Goal: Task Accomplishment & Management: Complete application form

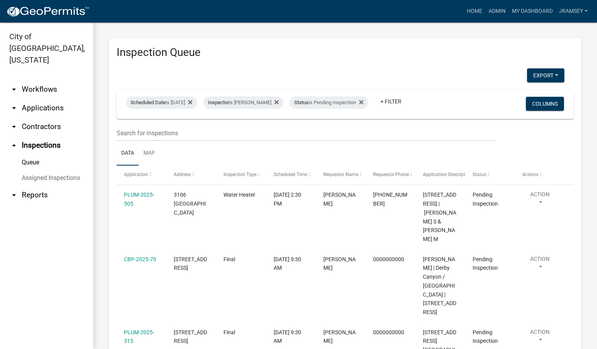
scroll to position [117, 0]
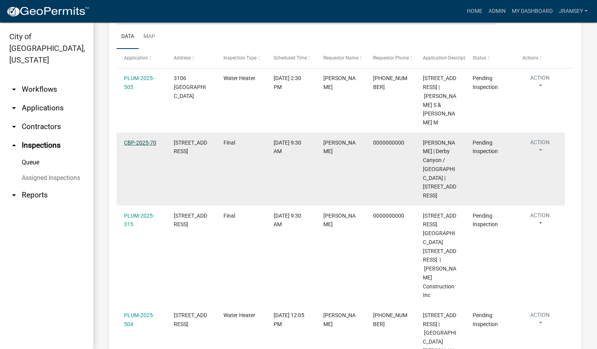
click at [142, 146] on link "CBP-2025-70" at bounding box center [140, 143] width 32 height 6
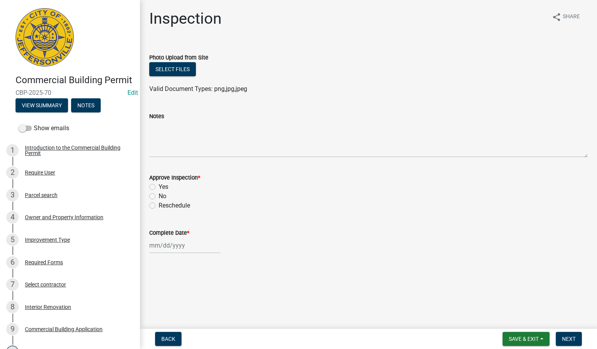
click at [159, 186] on label "Yes" at bounding box center [164, 186] width 10 height 9
click at [159, 186] on input "Yes" at bounding box center [161, 184] width 5 height 5
radio input "true"
select select "9"
select select "2025"
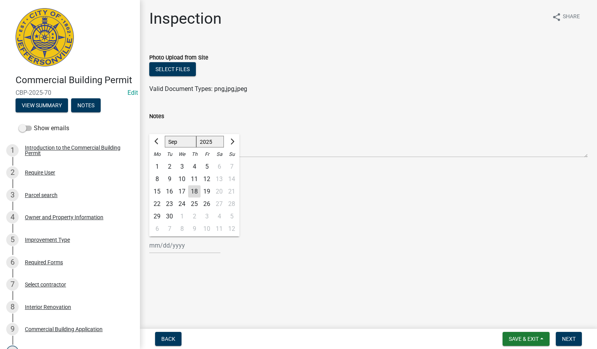
click at [166, 246] on div "[PERSON_NAME] Feb Mar Apr [PERSON_NAME][DATE] Oct Nov [DATE] 1526 1527 1528 152…" at bounding box center [184, 246] width 71 height 16
click at [195, 190] on div "18" at bounding box center [194, 191] width 12 height 12
type input "[DATE]"
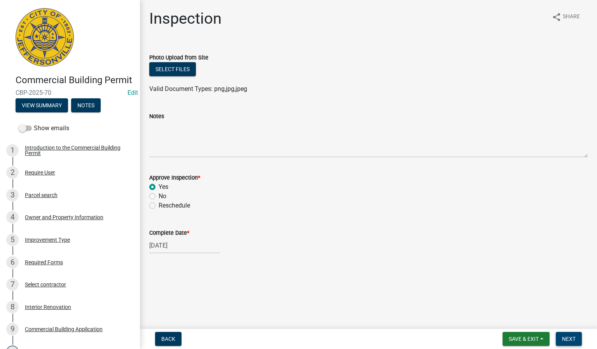
click at [567, 336] on span "Next" at bounding box center [569, 339] width 14 height 6
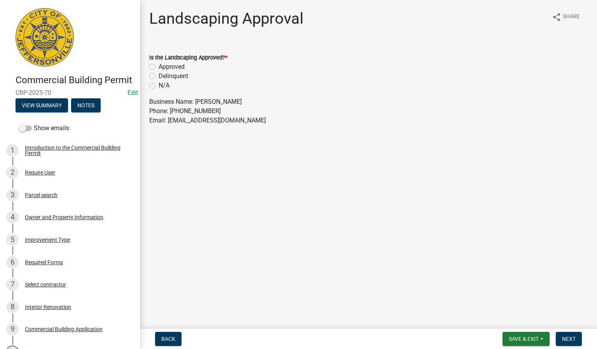
click at [159, 67] on label "Approved" at bounding box center [172, 66] width 26 height 9
click at [159, 67] on input "Approved" at bounding box center [161, 64] width 5 height 5
radio input "true"
click at [570, 337] on span "Next" at bounding box center [569, 339] width 14 height 6
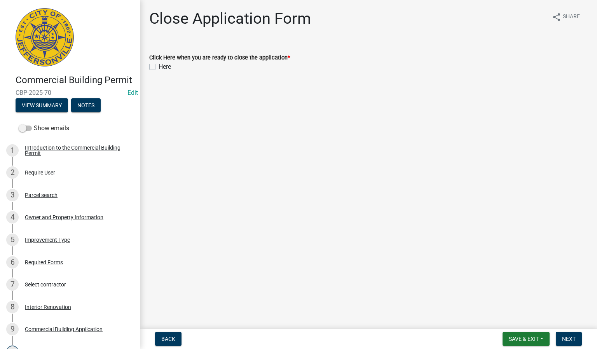
click at [159, 66] on label "Here" at bounding box center [165, 66] width 12 height 9
click at [159, 66] on input "Here" at bounding box center [161, 64] width 5 height 5
checkbox input "true"
click at [575, 335] on button "Next" at bounding box center [569, 339] width 26 height 14
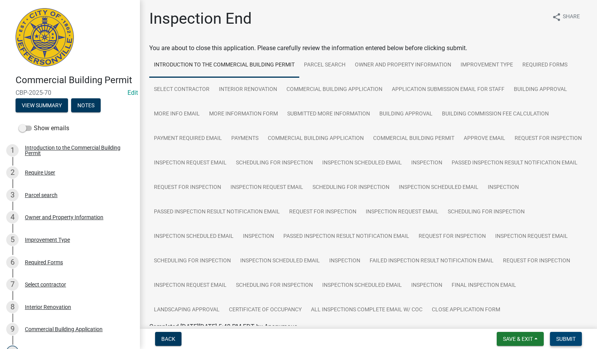
click at [561, 337] on span "Submit" at bounding box center [565, 339] width 19 height 6
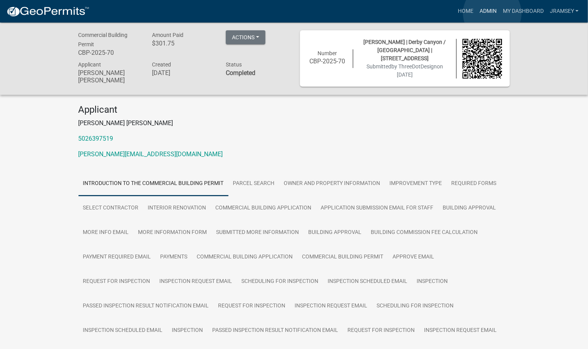
click at [493, 13] on link "Admin" at bounding box center [488, 11] width 23 height 15
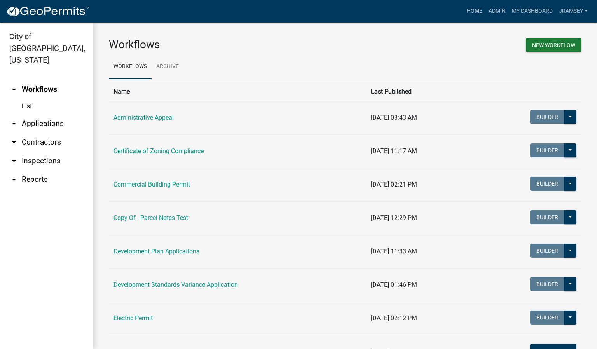
click at [31, 152] on link "arrow_drop_down Inspections" at bounding box center [46, 161] width 93 height 19
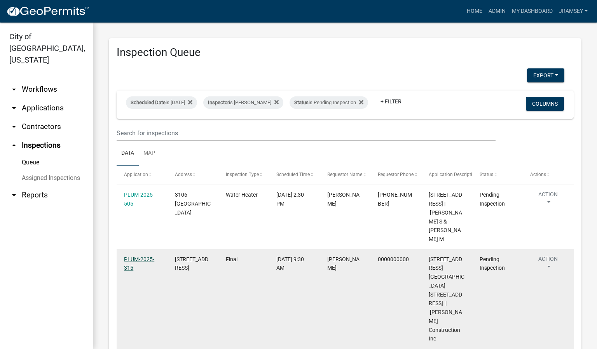
click at [144, 268] on link "PLUM-2025-315" at bounding box center [139, 263] width 30 height 15
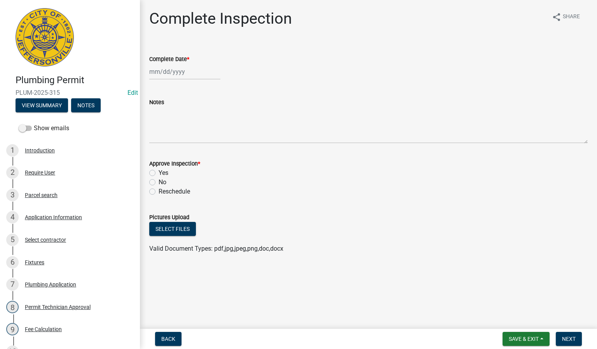
click at [167, 77] on div at bounding box center [184, 72] width 71 height 16
select select "9"
select select "2025"
click at [196, 136] on div "18" at bounding box center [194, 138] width 12 height 12
type input "[DATE]"
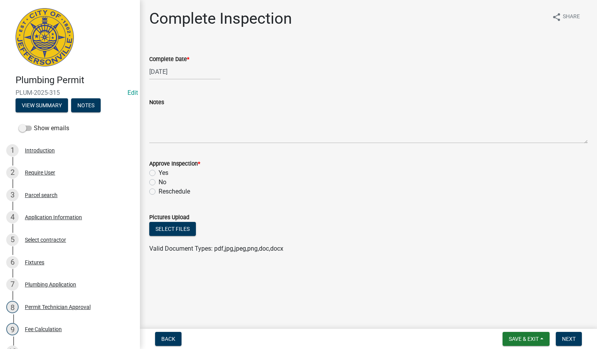
click at [159, 173] on label "Yes" at bounding box center [164, 172] width 10 height 9
click at [159, 173] on input "Yes" at bounding box center [161, 170] width 5 height 5
radio input "true"
click at [571, 339] on span "Next" at bounding box center [569, 339] width 14 height 6
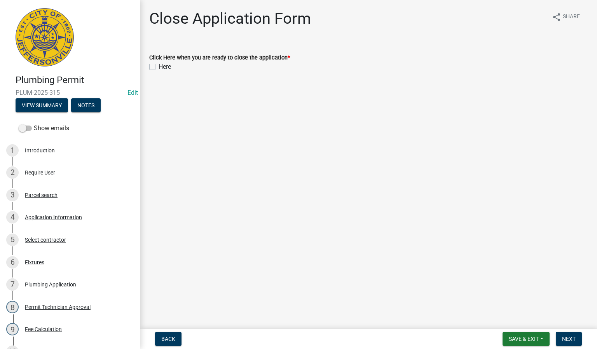
click at [159, 66] on label "Here" at bounding box center [165, 66] width 12 height 9
click at [159, 66] on input "Here" at bounding box center [161, 64] width 5 height 5
checkbox input "true"
click at [568, 338] on span "Next" at bounding box center [569, 339] width 14 height 6
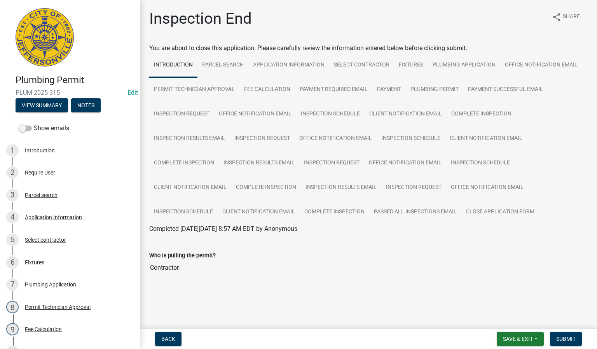
click at [566, 339] on span "Submit" at bounding box center [565, 339] width 19 height 6
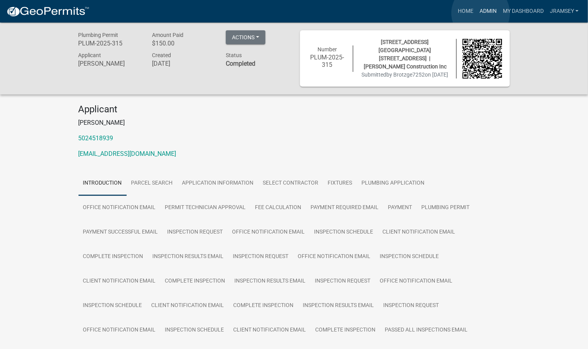
click at [481, 13] on link "Admin" at bounding box center [488, 11] width 23 height 15
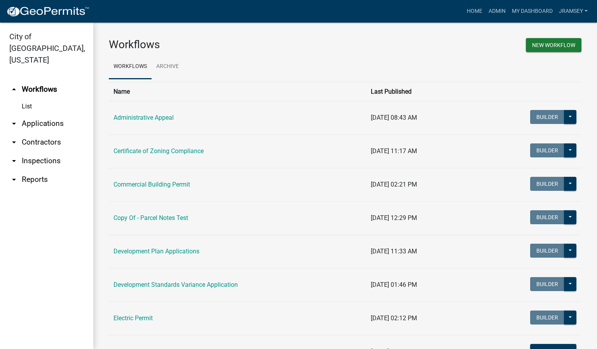
click at [40, 152] on link "arrow_drop_down Inspections" at bounding box center [46, 161] width 93 height 19
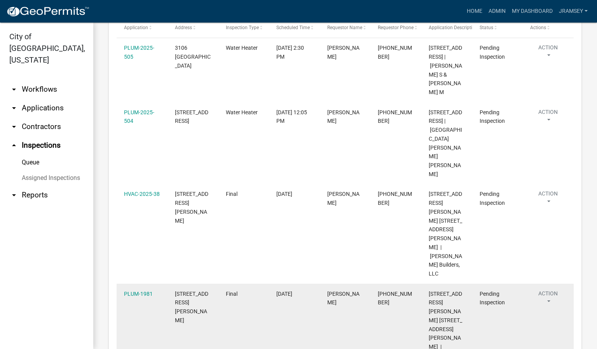
scroll to position [118, 0]
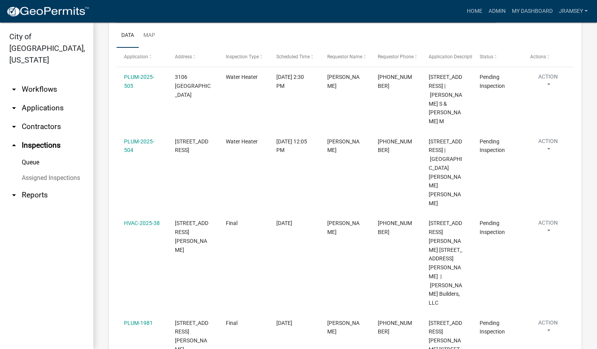
click at [37, 99] on link "arrow_drop_down Applications" at bounding box center [46, 108] width 93 height 19
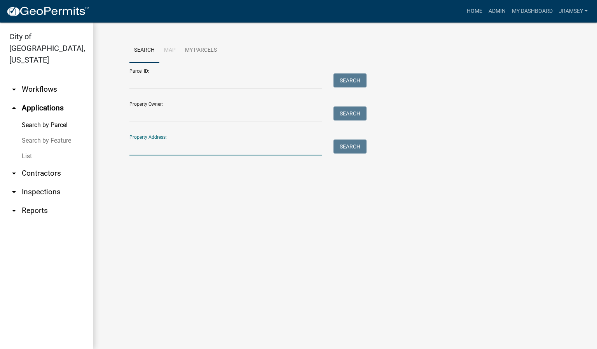
click at [166, 146] on input "Property Address:" at bounding box center [225, 148] width 192 height 16
type input "4"
click at [358, 145] on button "Search" at bounding box center [350, 147] width 33 height 14
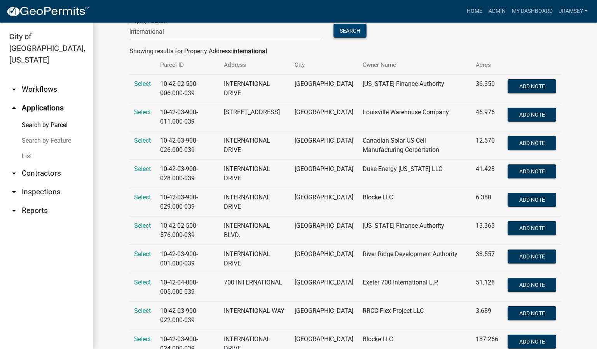
scroll to position [117, 0]
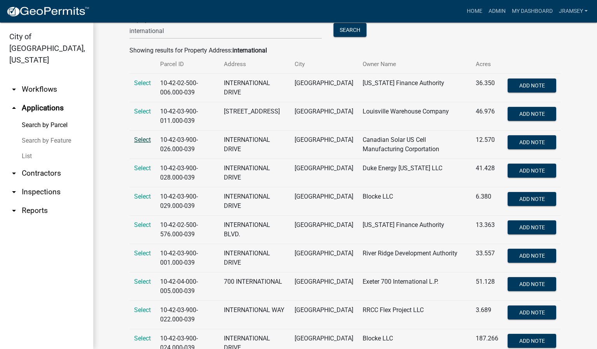
click at [134, 140] on span "Select" at bounding box center [142, 139] width 17 height 7
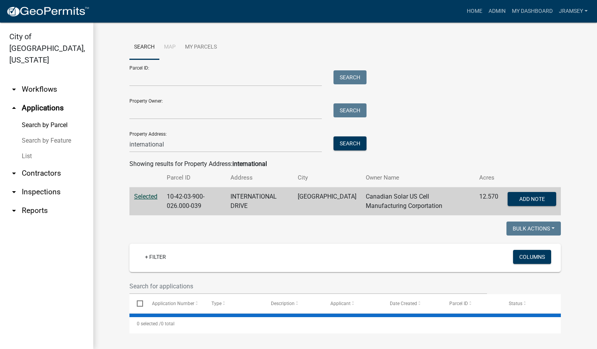
scroll to position [3, 0]
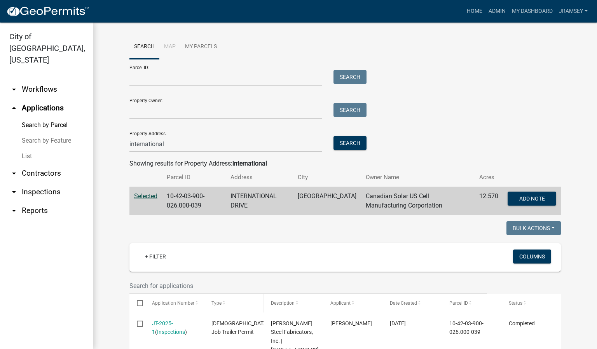
scroll to position [79, 0]
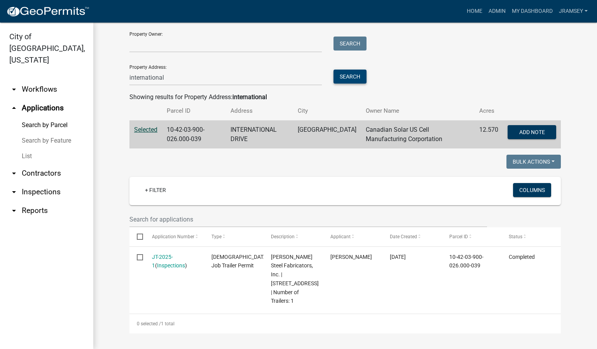
click at [349, 70] on button "Search" at bounding box center [350, 77] width 33 height 14
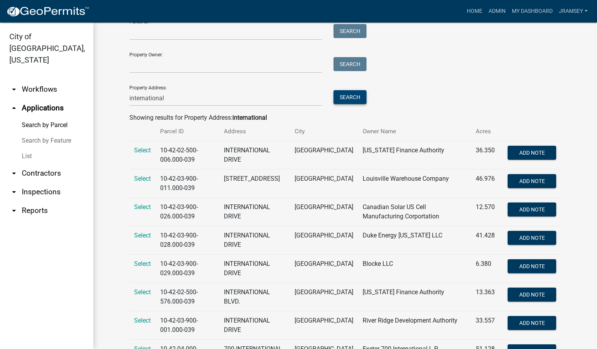
scroll to position [0, 0]
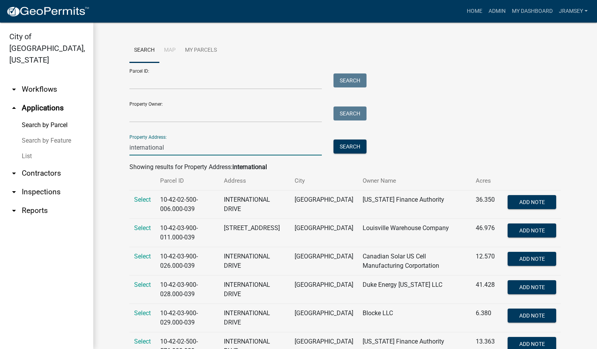
drag, startPoint x: 189, startPoint y: 145, endPoint x: 104, endPoint y: 157, distance: 86.0
click at [104, 157] on div "Search Map My Parcels Parcel ID: Search Property Owner: Search Property Address…" at bounding box center [345, 259] width 504 height 473
type input "[PERSON_NAME]"
click at [343, 150] on button "Search" at bounding box center [350, 147] width 33 height 14
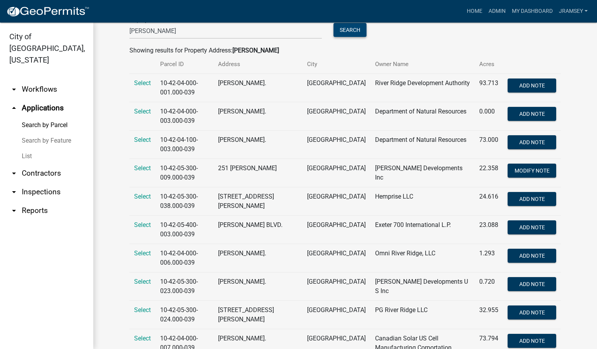
scroll to position [148, 0]
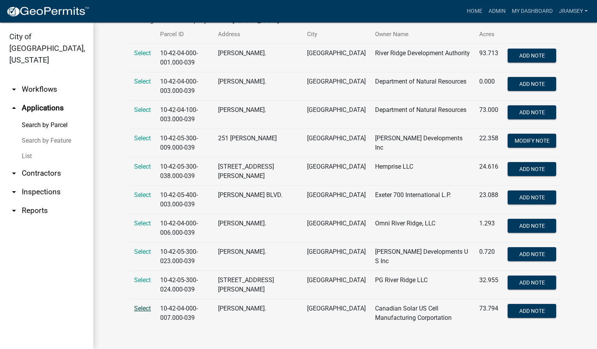
click at [142, 310] on span "Select" at bounding box center [142, 308] width 17 height 7
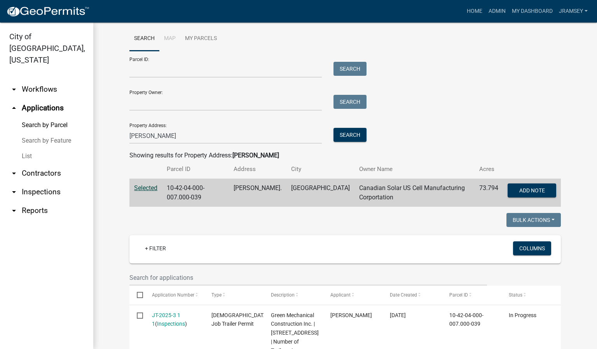
scroll to position [6, 0]
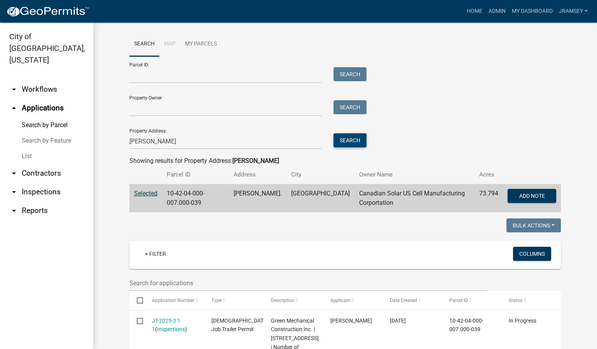
click at [347, 140] on button "Search" at bounding box center [350, 140] width 33 height 14
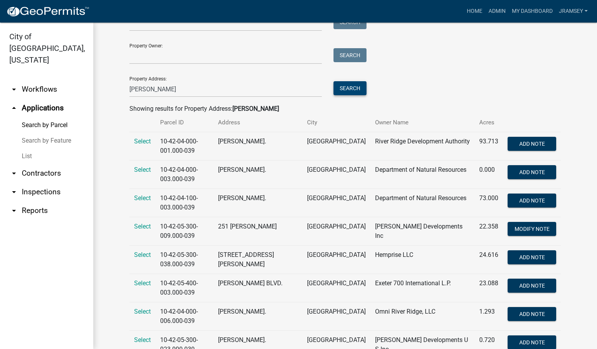
scroll to position [0, 0]
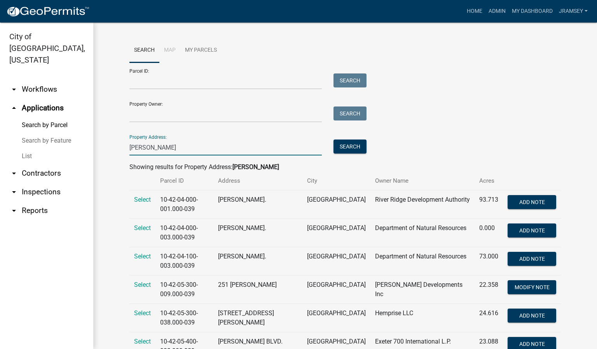
drag, startPoint x: 171, startPoint y: 152, endPoint x: 99, endPoint y: 153, distance: 71.6
click at [99, 153] on div "Search Map My Parcels Parcel ID: Search Property Owner: Search Property Address…" at bounding box center [345, 259] width 504 height 473
click at [38, 80] on link "arrow_drop_down Workflows" at bounding box center [46, 89] width 93 height 19
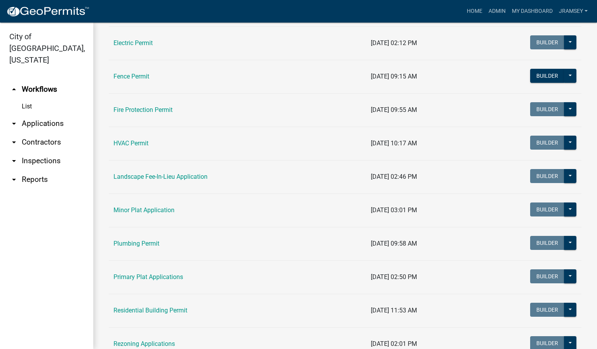
scroll to position [292, 0]
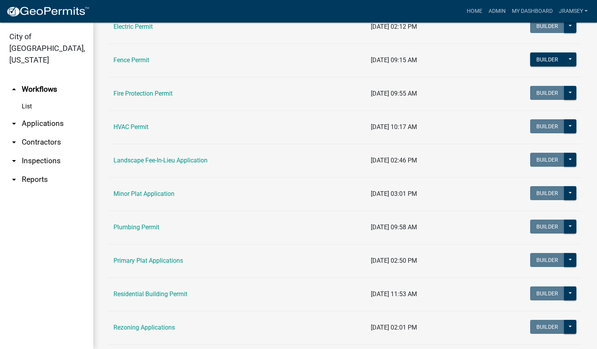
click at [146, 228] on link "Plumbing Permit" at bounding box center [137, 227] width 46 height 7
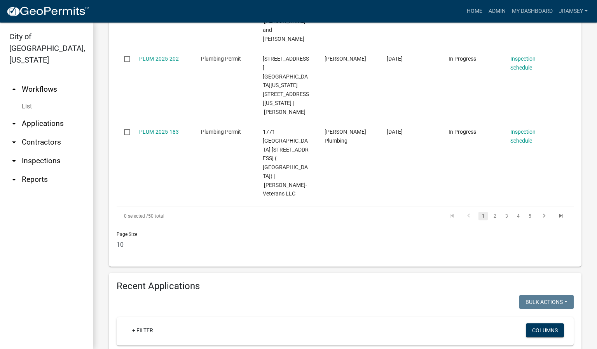
scroll to position [758, 0]
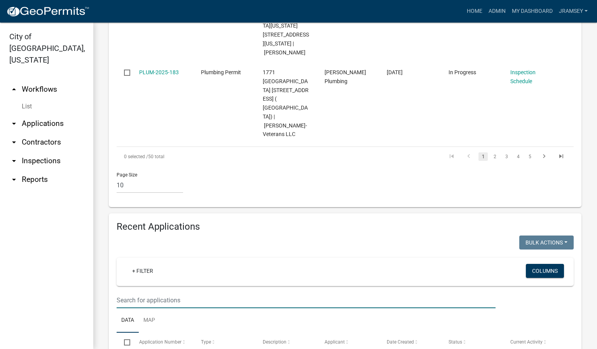
click at [143, 292] on input "text" at bounding box center [306, 300] width 379 height 16
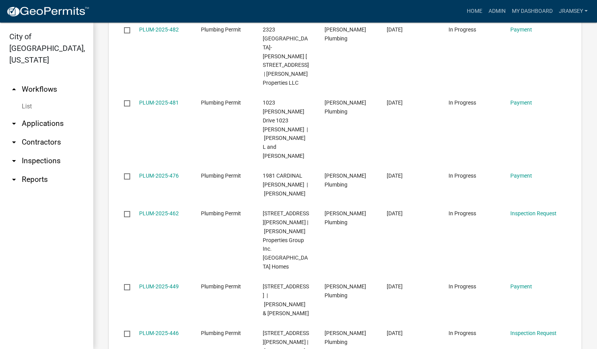
scroll to position [1296, 0]
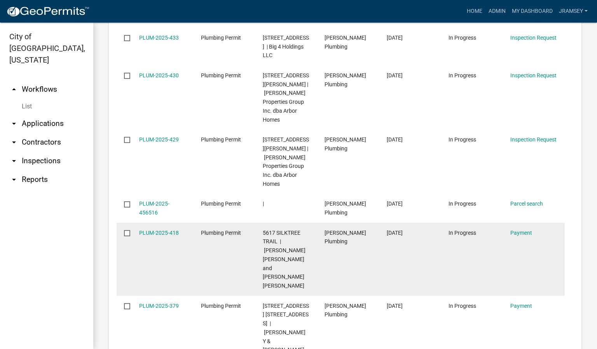
scroll to position [1269, 0]
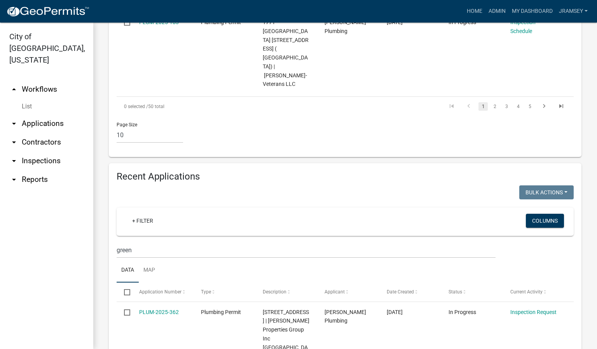
scroll to position [803, 0]
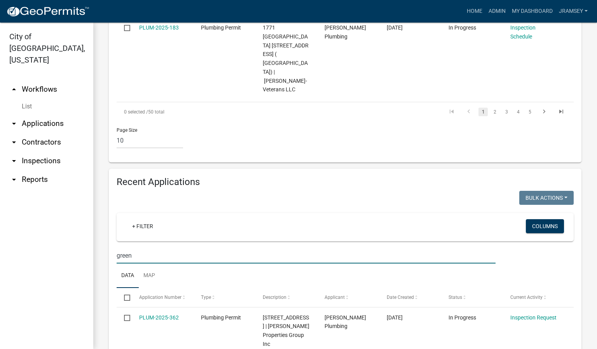
click at [146, 248] on input "green" at bounding box center [306, 256] width 379 height 16
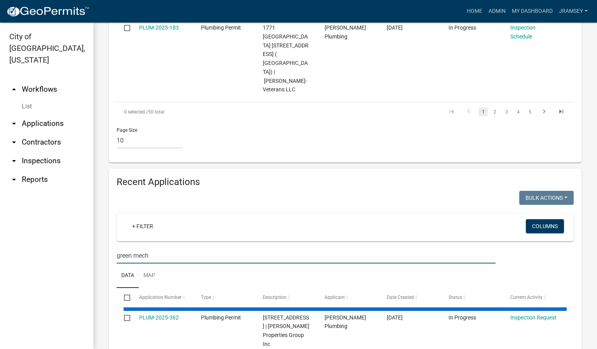
scroll to position [735, 0]
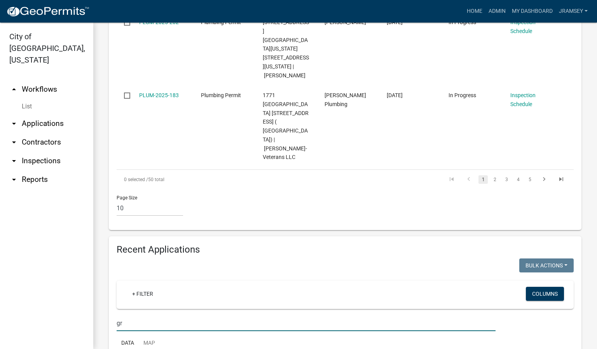
type input "g"
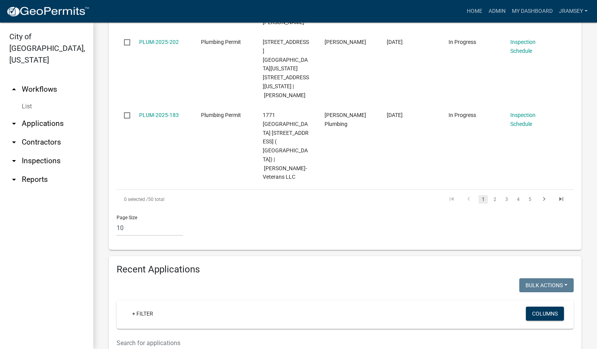
scroll to position [803, 0]
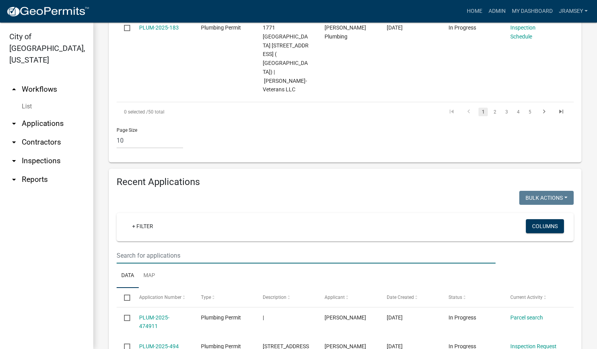
click at [42, 114] on link "arrow_drop_down Applications" at bounding box center [46, 123] width 93 height 19
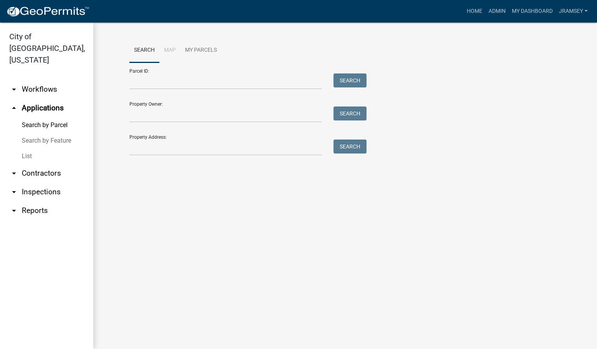
click at [45, 80] on link "arrow_drop_down Workflows" at bounding box center [46, 89] width 93 height 19
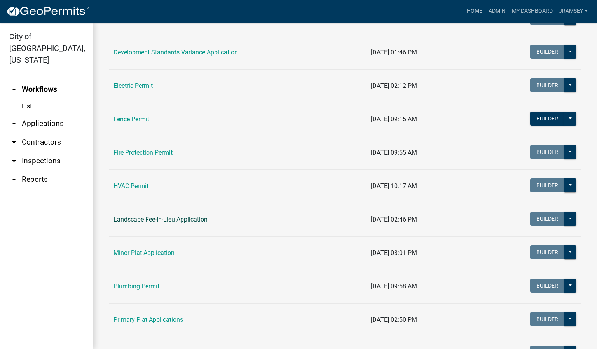
scroll to position [233, 0]
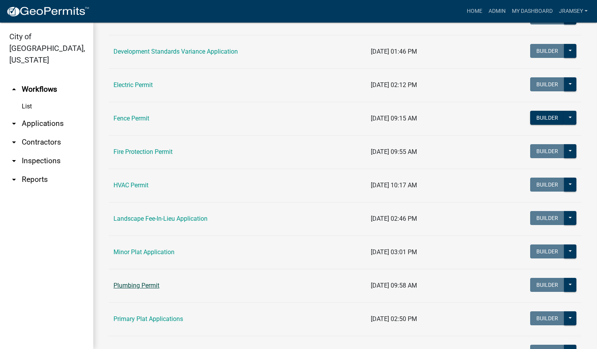
click at [142, 287] on link "Plumbing Permit" at bounding box center [137, 285] width 46 height 7
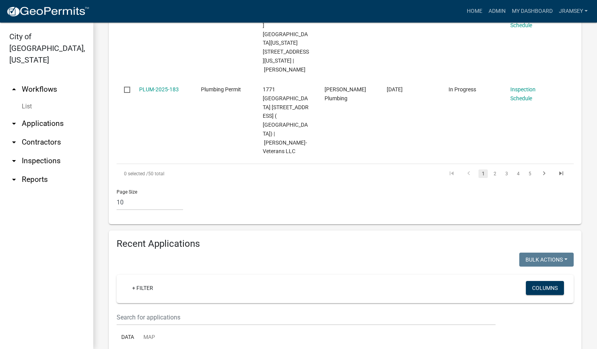
scroll to position [758, 0]
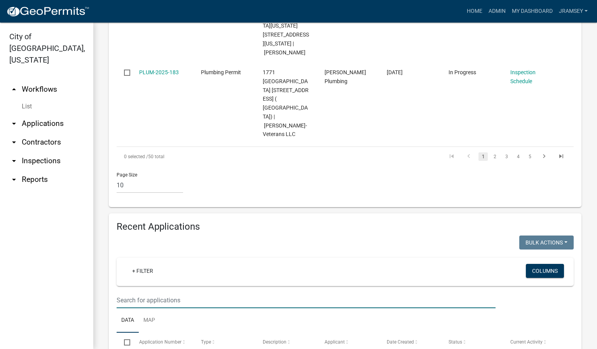
click at [159, 292] on input "text" at bounding box center [306, 300] width 379 height 16
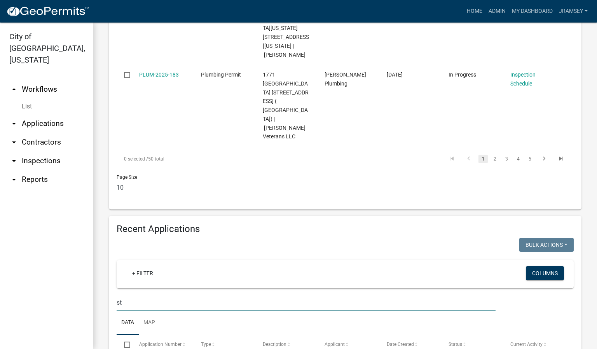
type input "s"
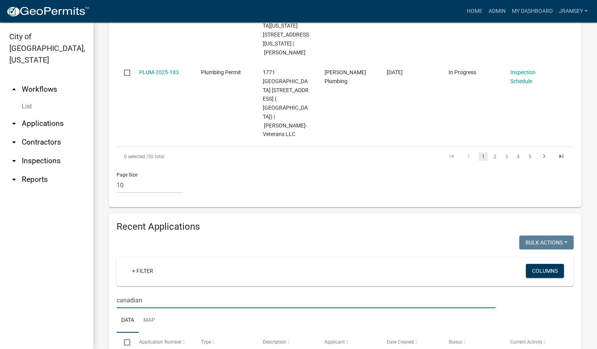
type input "canadian"
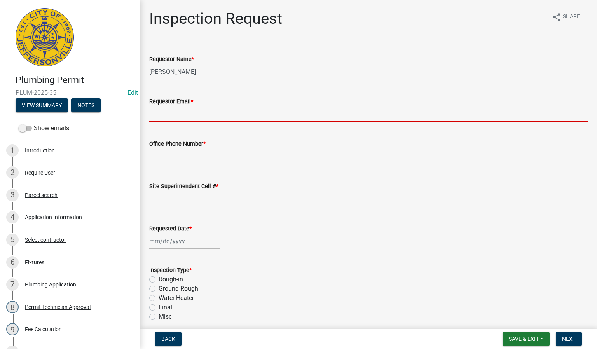
click at [184, 117] on input "Requestor Email *" at bounding box center [368, 114] width 439 height 16
type input "[EMAIL_ADDRESS][DOMAIN_NAME]"
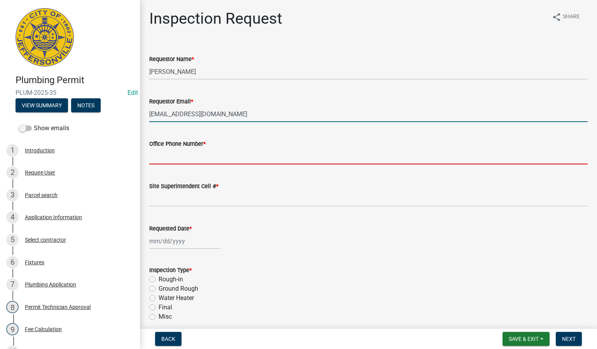
click at [200, 159] on input "Office Phone Number *" at bounding box center [368, 157] width 439 height 16
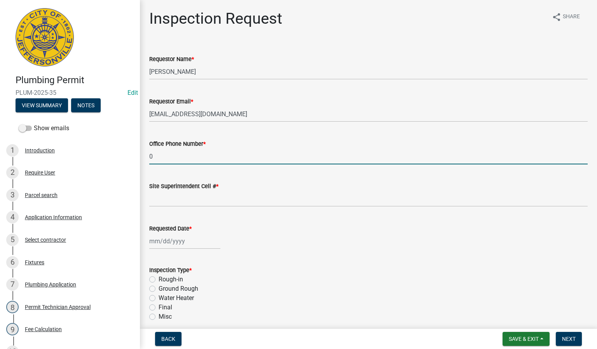
type input "0000000000"
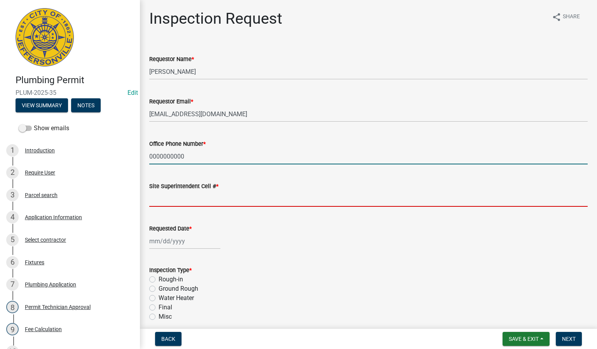
click at [180, 195] on input "Site Superintendent Cell # *" at bounding box center [368, 199] width 439 height 16
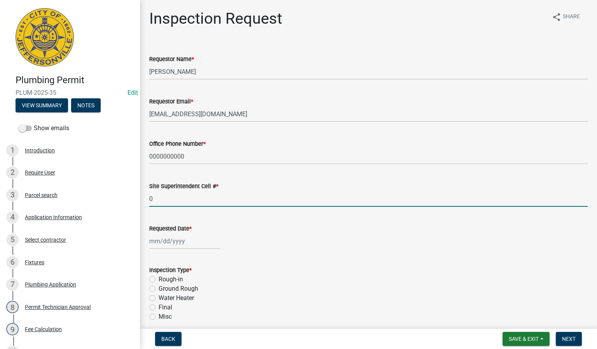
type input "0000000000"
select select "9"
select select "2025"
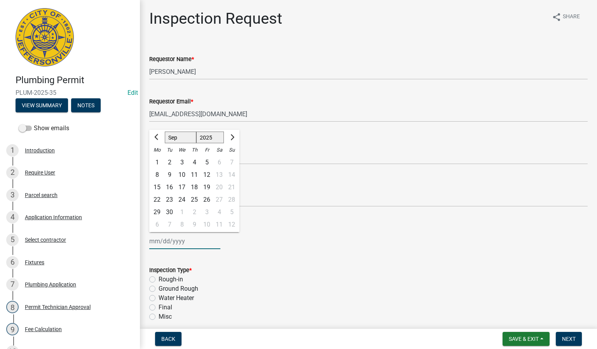
click at [170, 242] on div "[PERSON_NAME] Feb Mar Apr [PERSON_NAME][DATE] Oct Nov [DATE] 1526 1527 1528 152…" at bounding box center [184, 241] width 71 height 16
click at [193, 190] on div "18" at bounding box center [194, 187] width 12 height 12
type input "[DATE]"
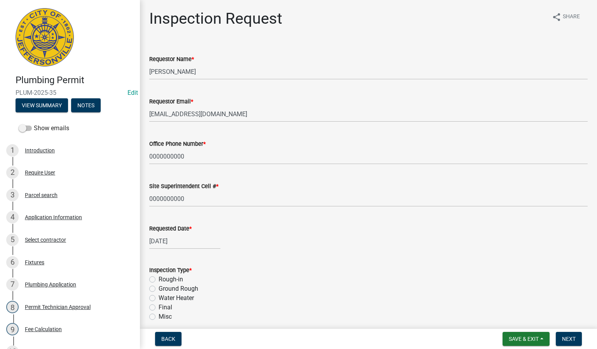
click at [159, 287] on label "Ground Rough" at bounding box center [179, 288] width 40 height 9
click at [159, 287] on input "Ground Rough" at bounding box center [161, 286] width 5 height 5
radio input "true"
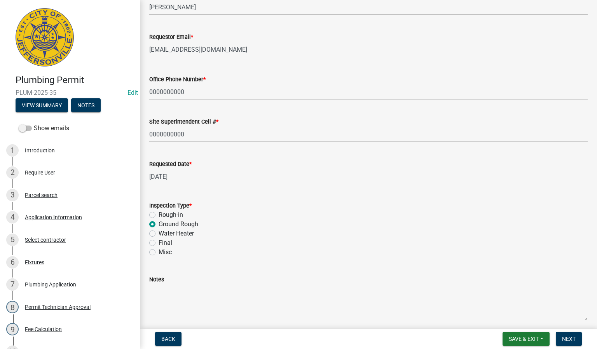
scroll to position [96, 0]
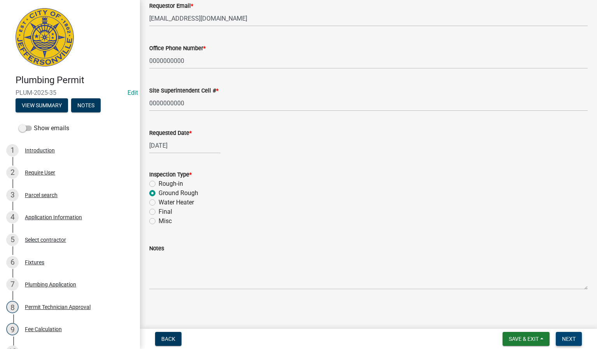
click at [564, 338] on span "Next" at bounding box center [569, 339] width 14 height 6
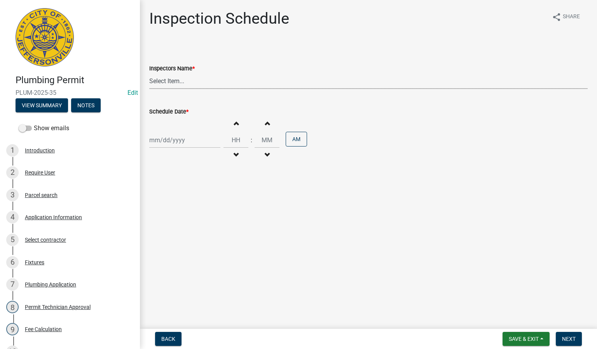
click at [157, 83] on select "Select Item... [PERSON_NAME] ([PERSON_NAME]) [PERSON_NAME] ([PERSON_NAME]) mkru…" at bounding box center [368, 81] width 439 height 16
select select "13c97fbc-c819-4cee-844a-0db3d3c4db95"
click at [149, 73] on select "Select Item... [PERSON_NAME] ([PERSON_NAME]) [PERSON_NAME] ([PERSON_NAME]) mkru…" at bounding box center [368, 81] width 439 height 16
select select "9"
select select "2025"
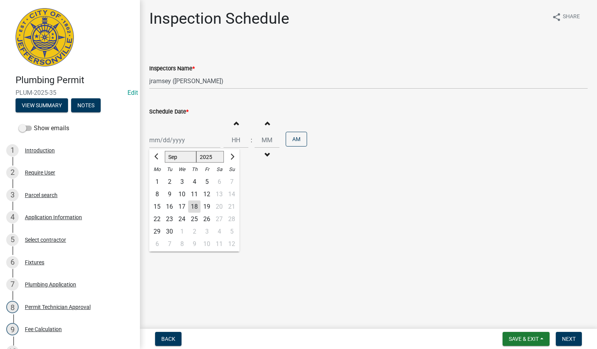
click at [171, 142] on div "[PERSON_NAME] Feb Mar Apr [PERSON_NAME][DATE] Oct Nov [DATE] 1526 1527 1528 152…" at bounding box center [184, 140] width 71 height 16
click at [193, 208] on div "18" at bounding box center [194, 207] width 12 height 12
type input "[DATE]"
click at [573, 337] on span "Next" at bounding box center [569, 339] width 14 height 6
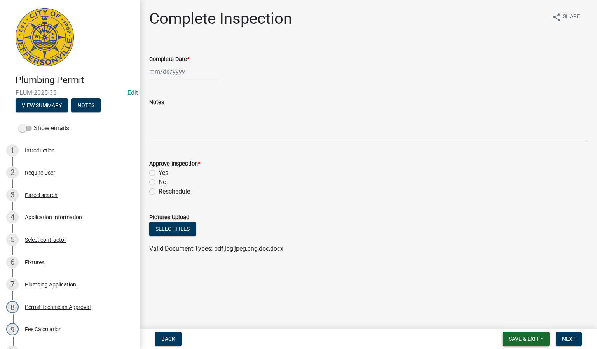
click at [528, 340] on span "Save & Exit" at bounding box center [524, 339] width 30 height 6
click at [517, 321] on button "Save & Exit" at bounding box center [519, 319] width 62 height 19
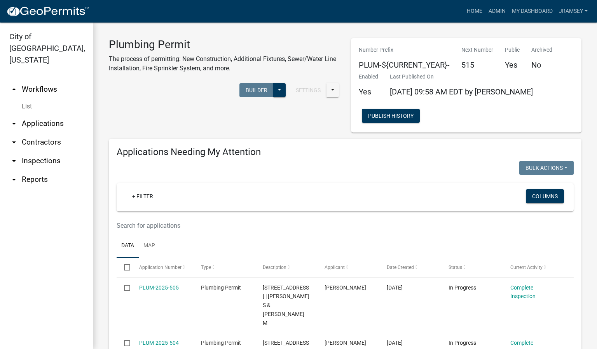
click at [53, 152] on link "arrow_drop_down Inspections" at bounding box center [46, 161] width 93 height 19
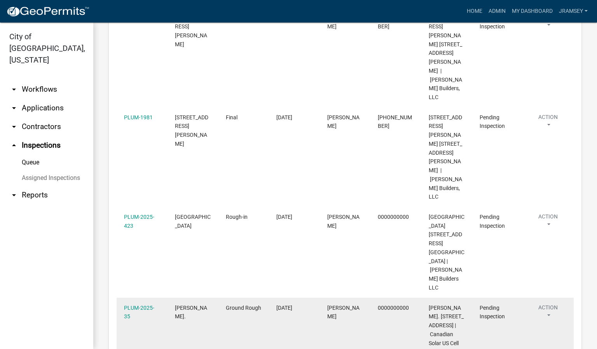
scroll to position [325, 0]
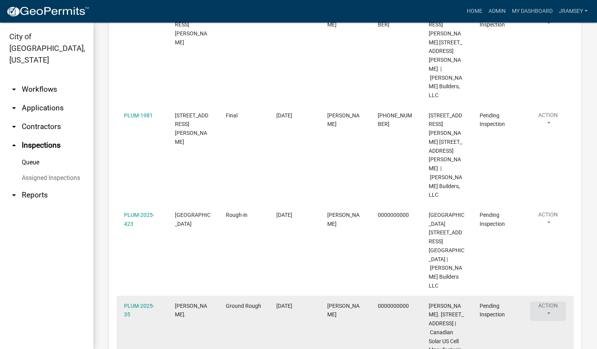
click at [550, 302] on button "Action" at bounding box center [548, 311] width 36 height 19
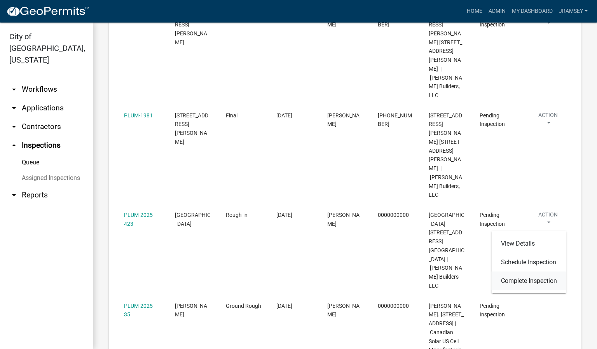
click at [510, 276] on link "Complete Inspection" at bounding box center [529, 281] width 75 height 19
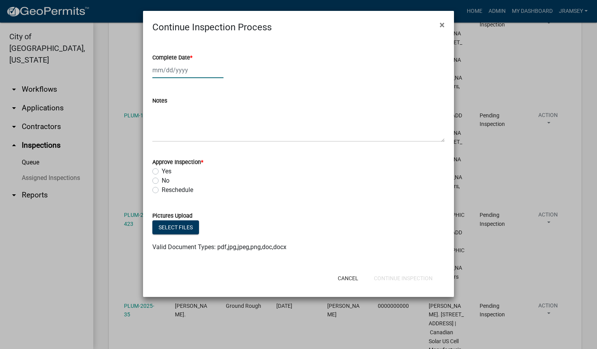
click at [173, 66] on div at bounding box center [187, 70] width 71 height 16
select select "9"
select select "2025"
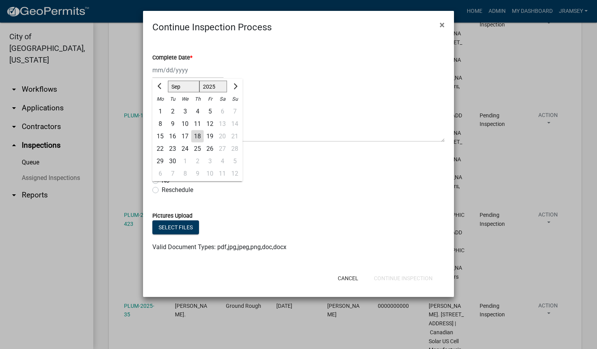
click at [197, 136] on div "18" at bounding box center [197, 136] width 12 height 12
type input "[DATE]"
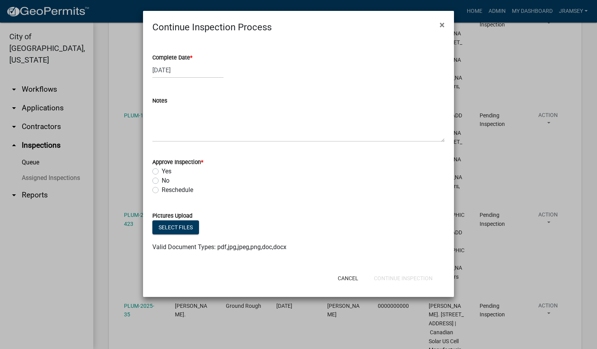
click at [162, 174] on label "Yes" at bounding box center [167, 171] width 10 height 9
click at [162, 172] on input "Yes" at bounding box center [164, 169] width 5 height 5
radio input "true"
click at [390, 278] on button "Continue Inspection" at bounding box center [403, 278] width 71 height 14
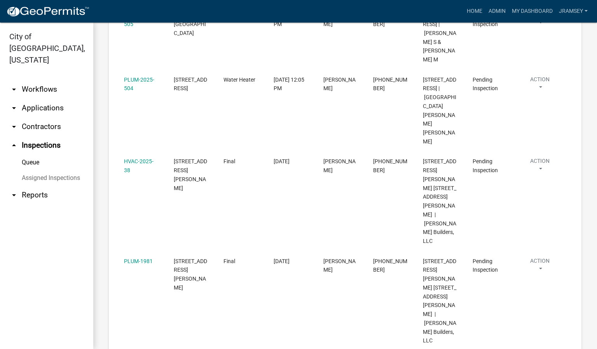
scroll to position [185, 0]
